Goal: Task Accomplishment & Management: Manage account settings

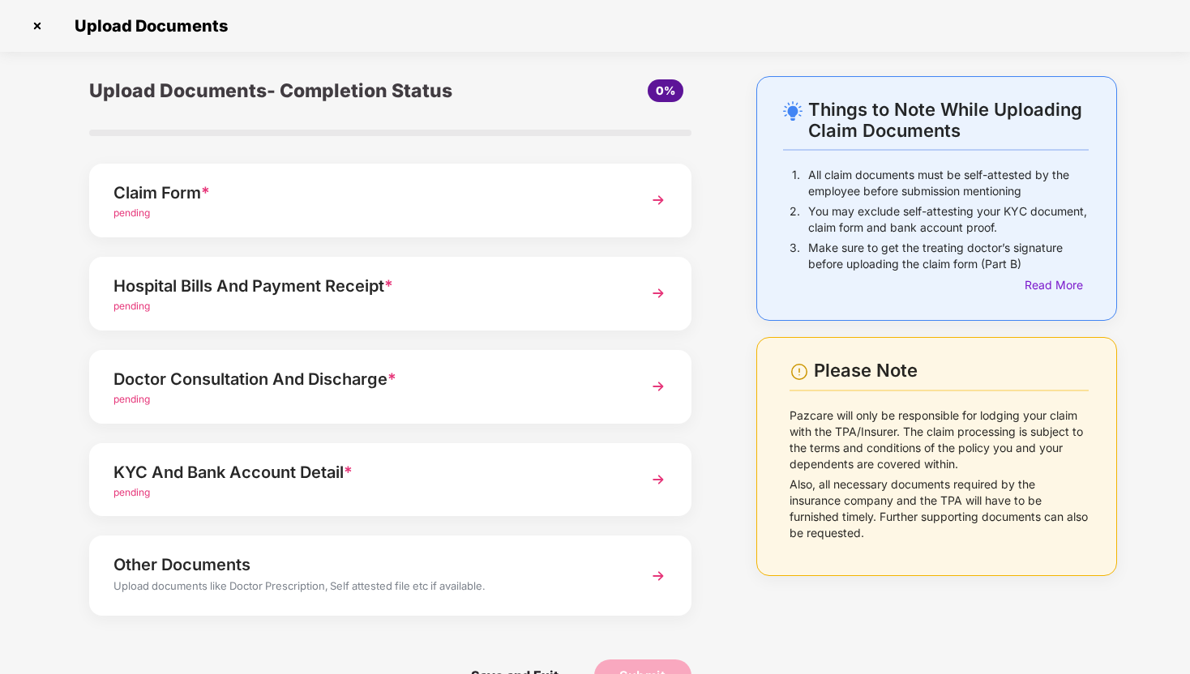
scroll to position [42, 0]
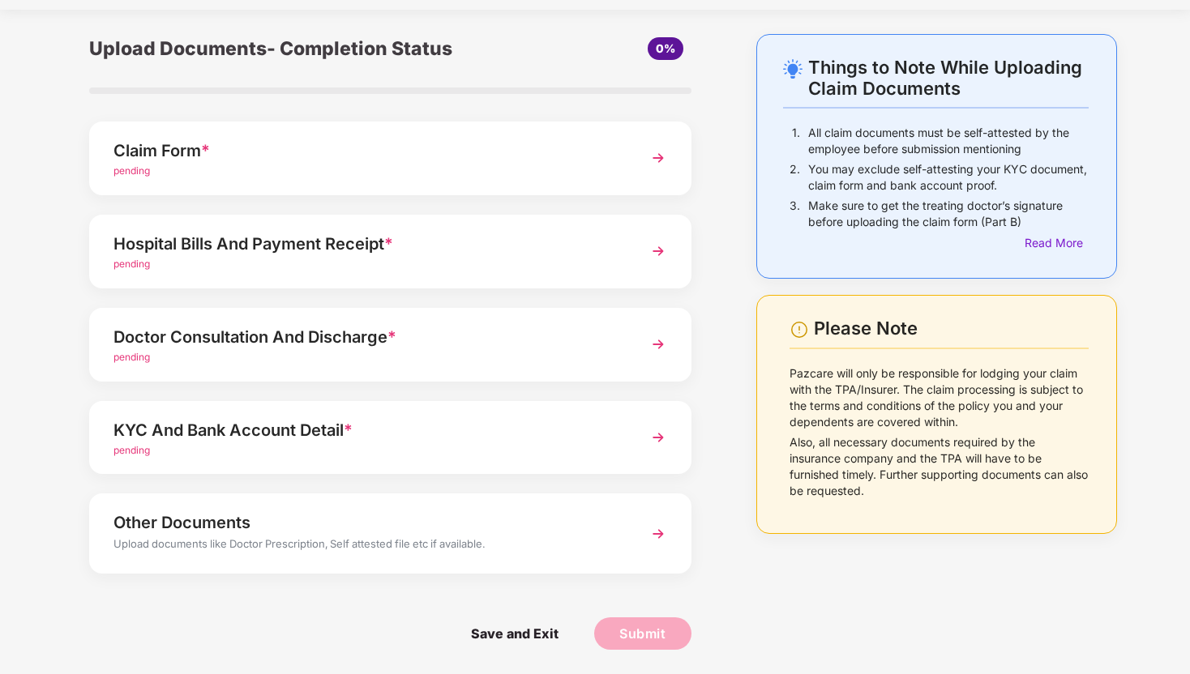
click at [541, 631] on span "Save and Exit" at bounding box center [515, 634] width 120 height 32
